Goal: Task Accomplishment & Management: Manage account settings

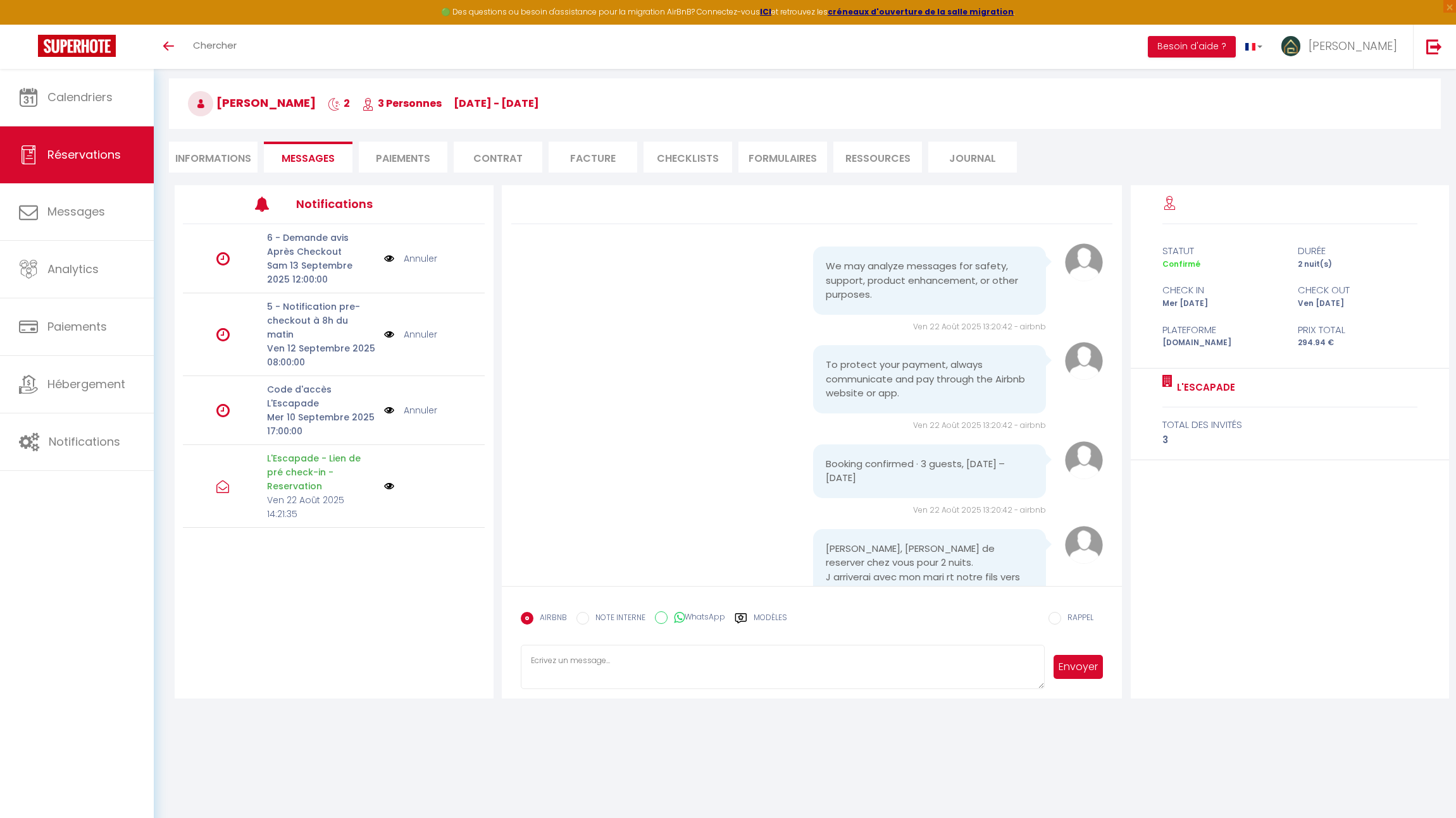
scroll to position [880, 0]
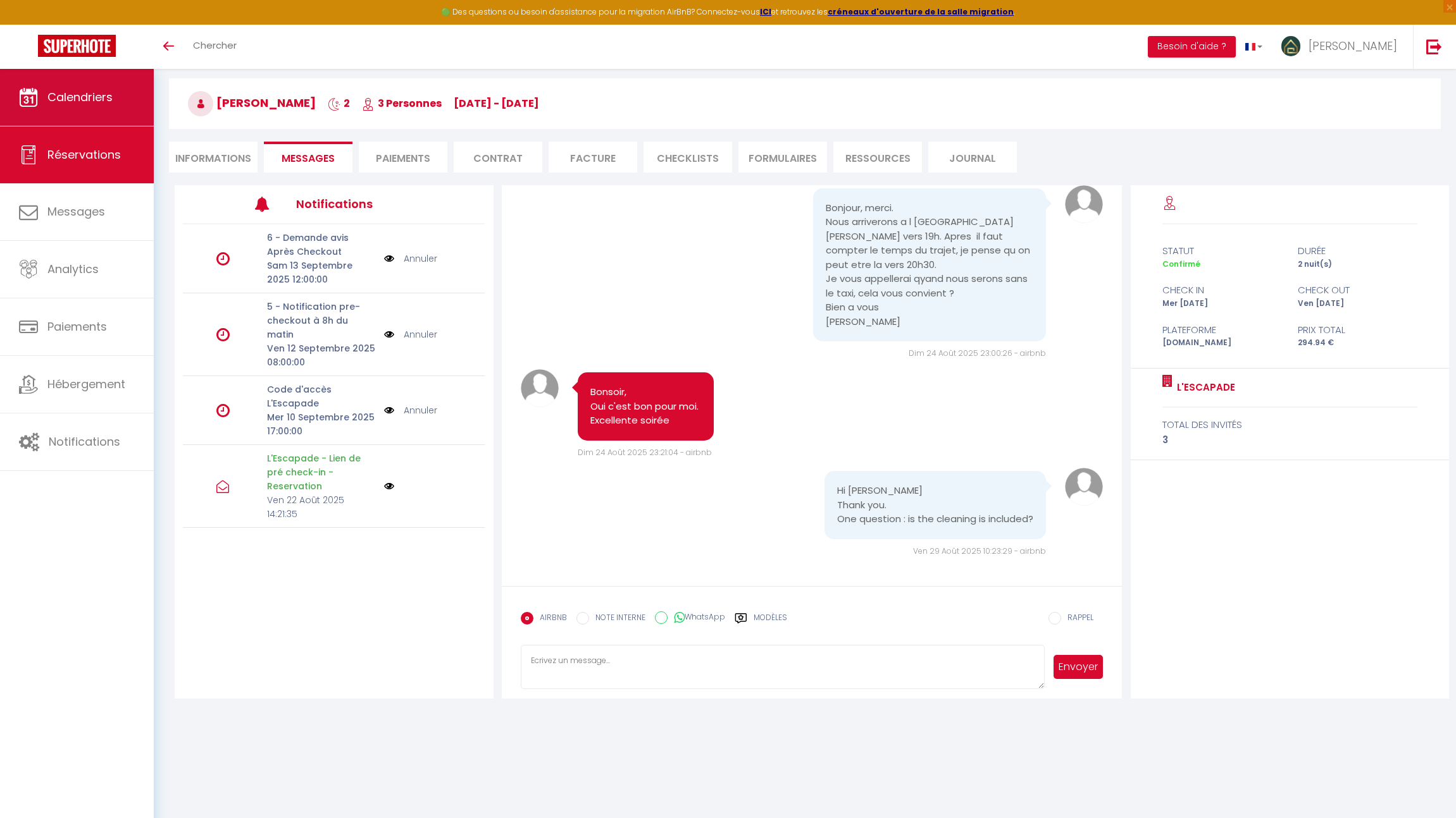
click at [63, 95] on span "Calendriers" at bounding box center [80, 96] width 65 height 16
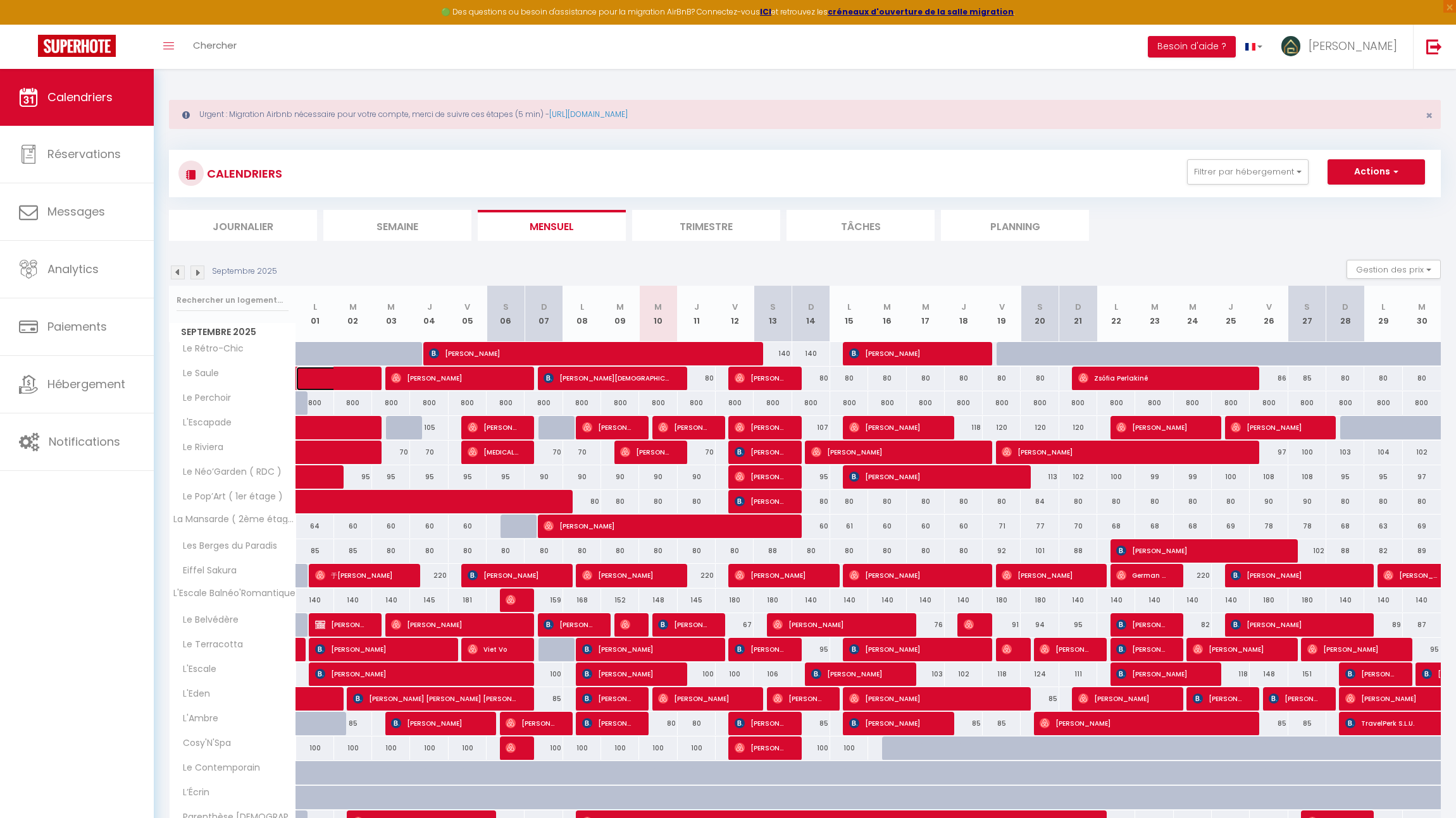
click at [336, 375] on span at bounding box center [344, 378] width 58 height 24
select select "OK"
select select "KO"
select select "0"
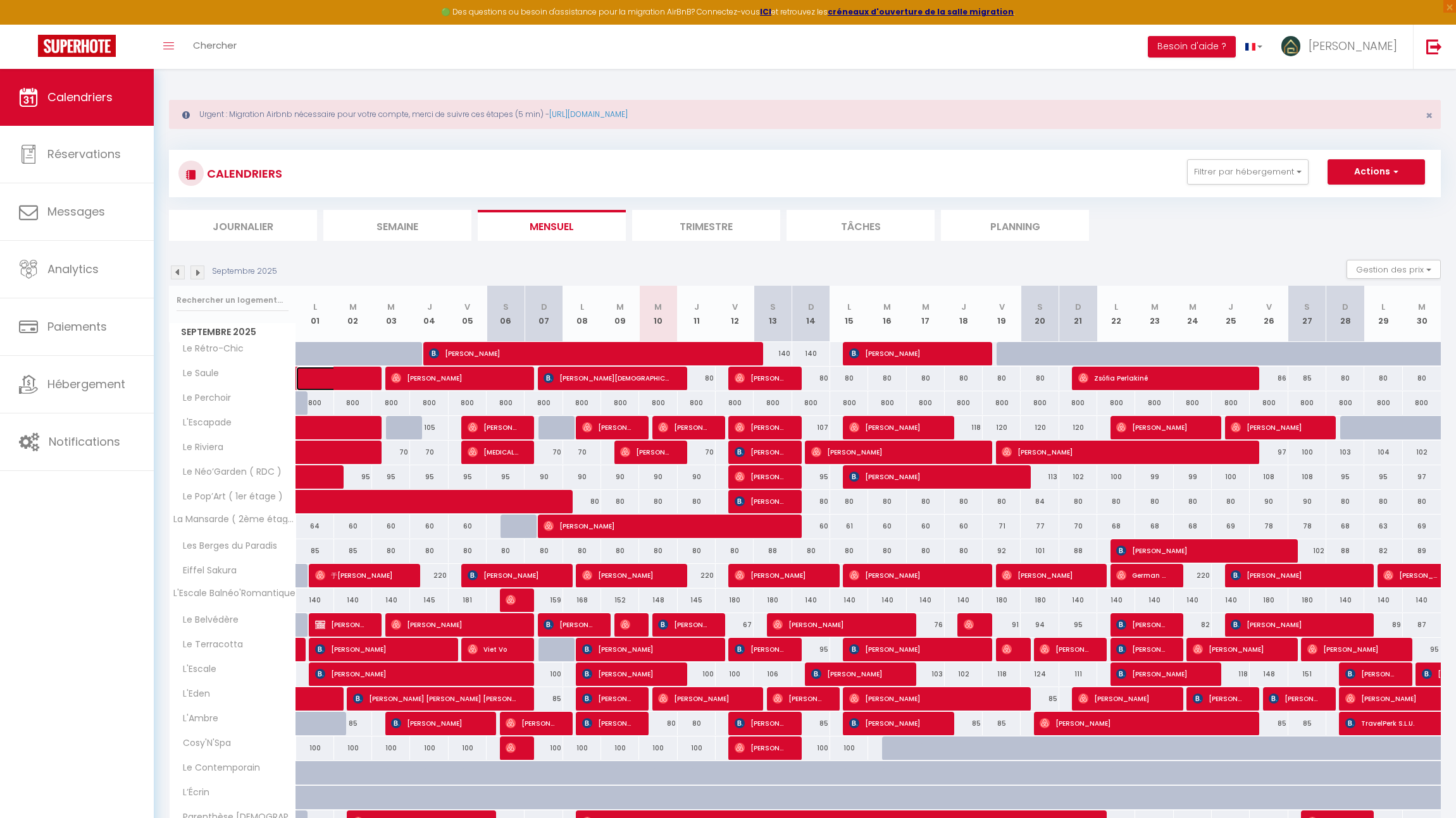
select select "1"
select select
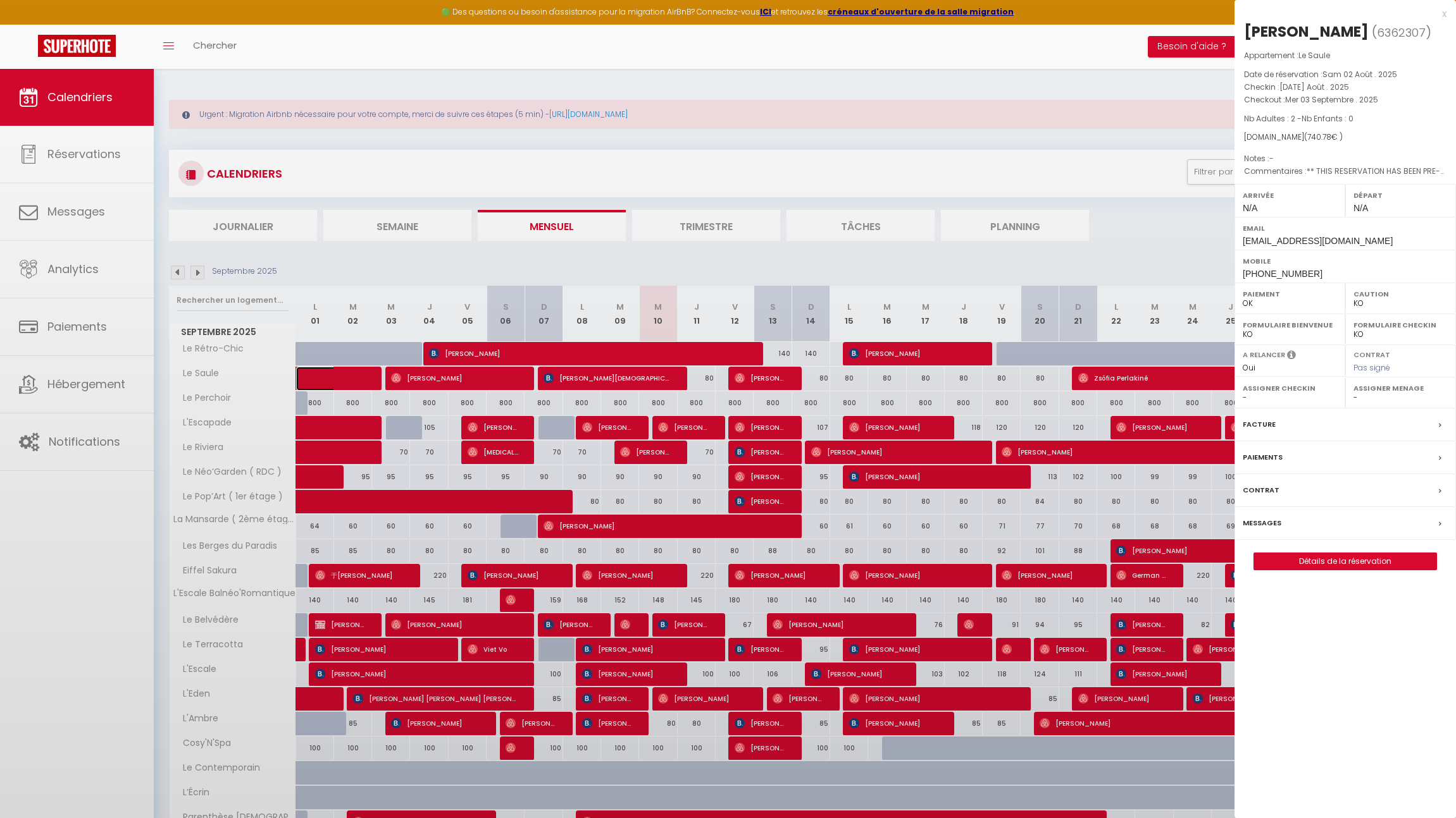
select select "46674"
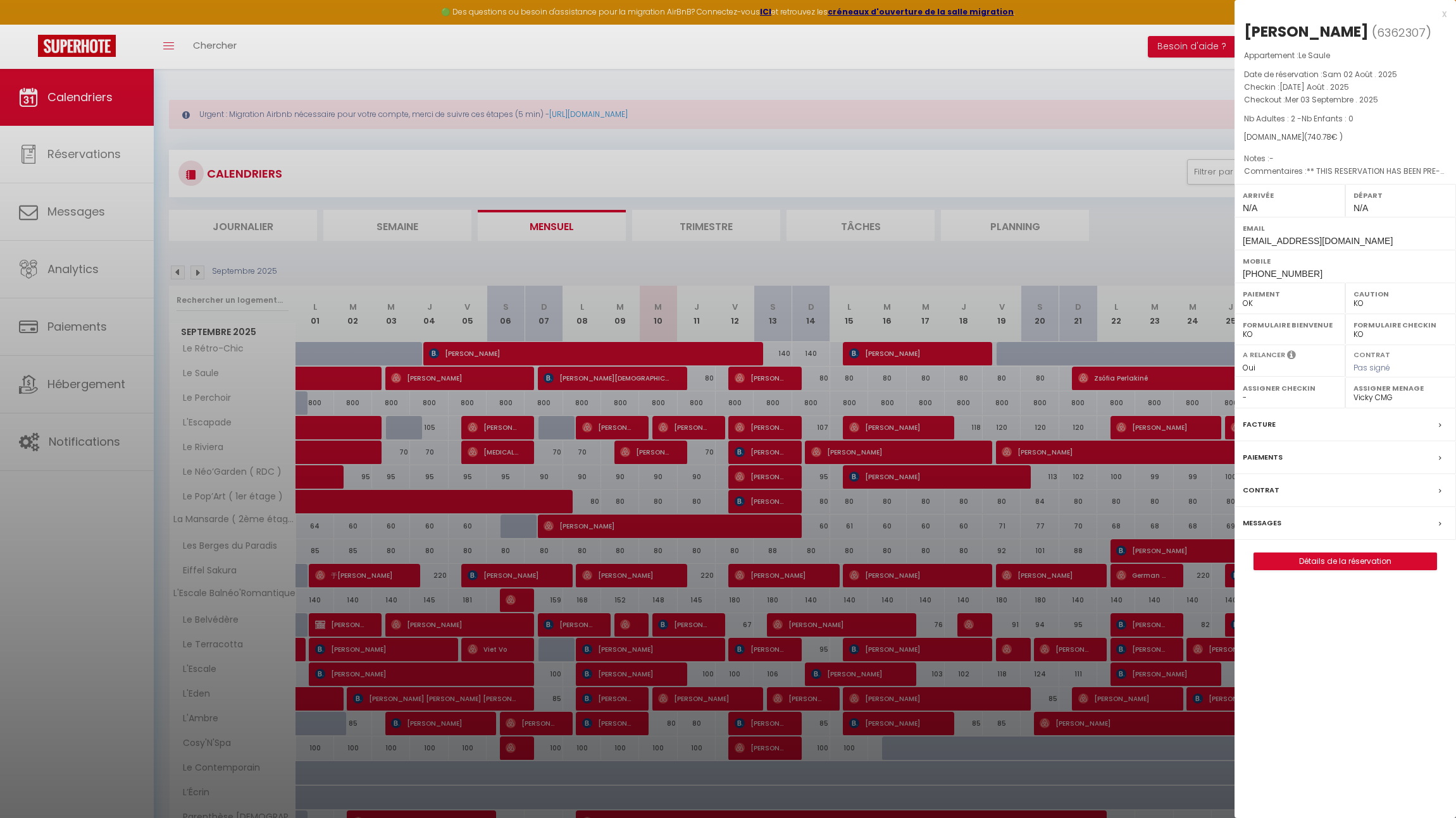
click at [452, 426] on div at bounding box center [728, 409] width 1456 height 818
